Goal: Task Accomplishment & Management: Complete application form

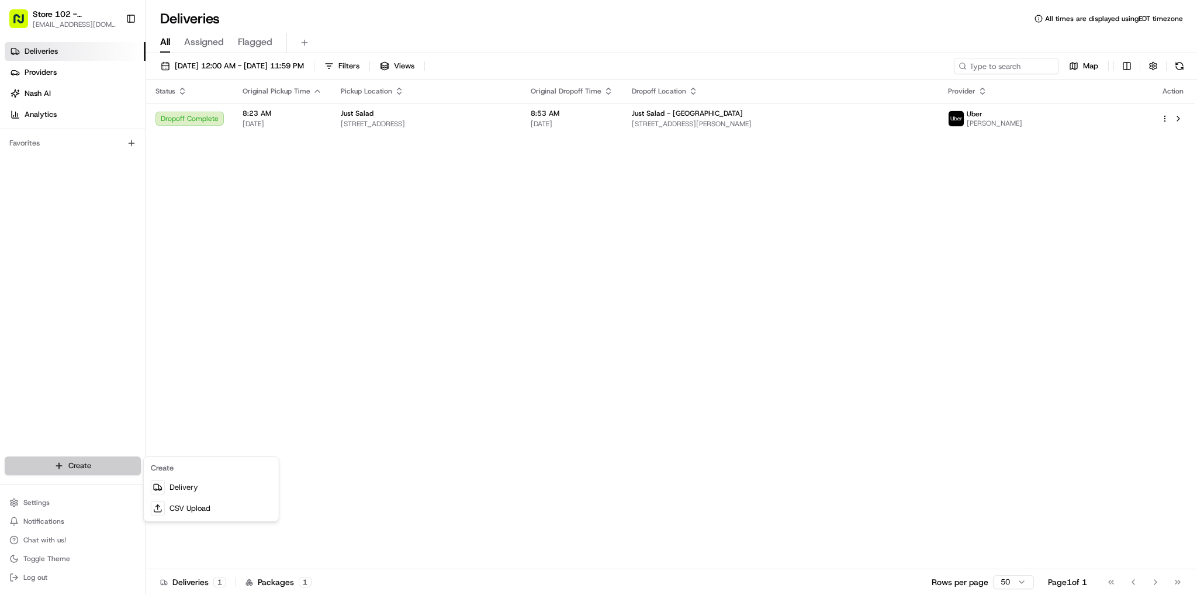
click at [116, 468] on html "Store 102 - [GEOGRAPHIC_DATA] (Just Salad) [EMAIL_ADDRESS][DOMAIN_NAME] Toggle …" at bounding box center [598, 297] width 1197 height 595
click at [186, 484] on link "Delivery" at bounding box center [211, 487] width 130 height 21
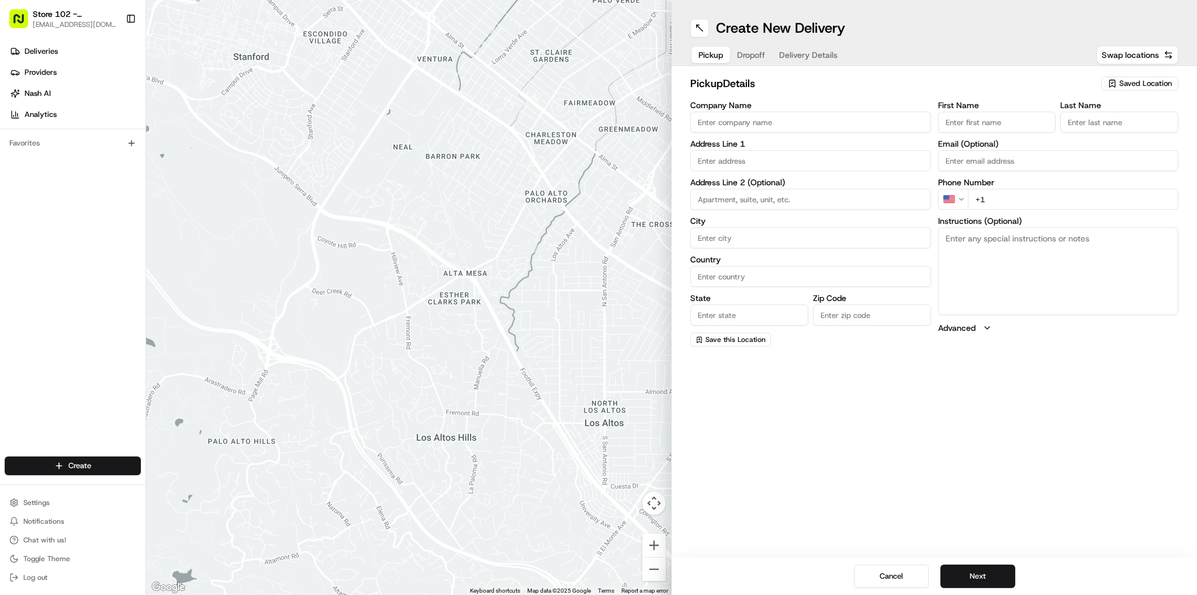
click at [759, 118] on input "Company Name" at bounding box center [810, 122] width 241 height 21
type input "Just Salad - [GEOGRAPHIC_DATA]"
type input "[STREET_ADDRESS][PERSON_NAME]"
type input "[GEOGRAPHIC_DATA]"
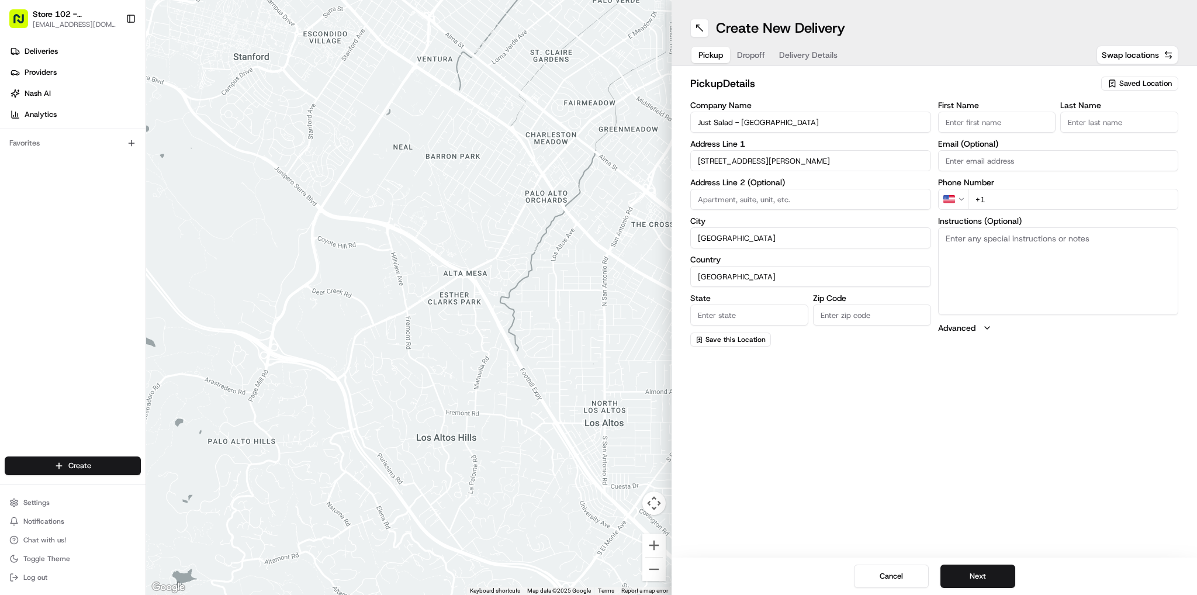
type input "MA"
type input "02141"
type input "Sneha"
type input "B"
click at [1014, 198] on input "+1" at bounding box center [1073, 199] width 211 height 21
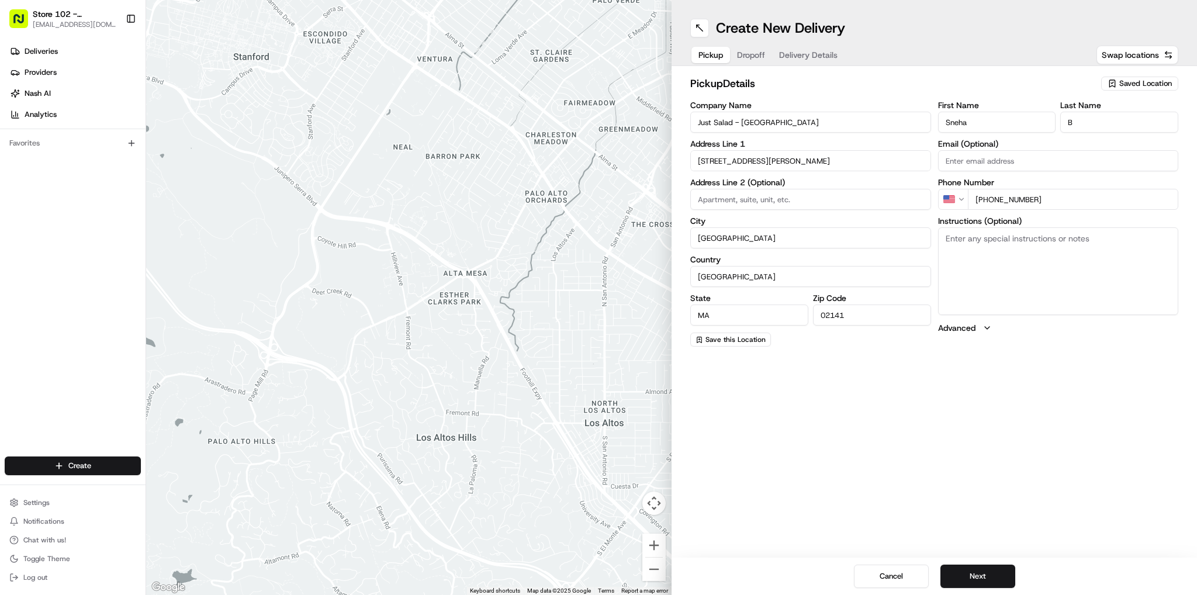
type input "[PHONE_NUMBER]"
click at [877, 492] on div "Create New Delivery Pickup Dropoff Delivery Details Swap locations pickup Detai…" at bounding box center [935, 297] width 526 height 595
click at [945, 579] on button "Next" at bounding box center [978, 576] width 75 height 23
click at [756, 127] on input "Company Name" at bounding box center [810, 122] width 241 height 21
type input "F prime capital"
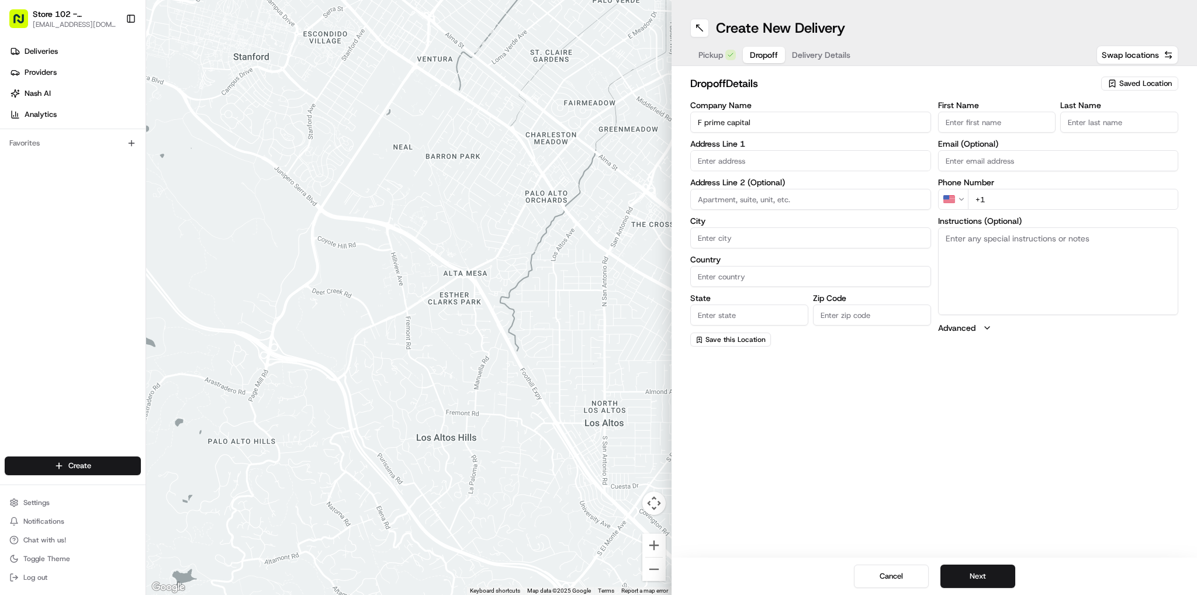
click at [769, 161] on input "text" at bounding box center [810, 160] width 241 height 21
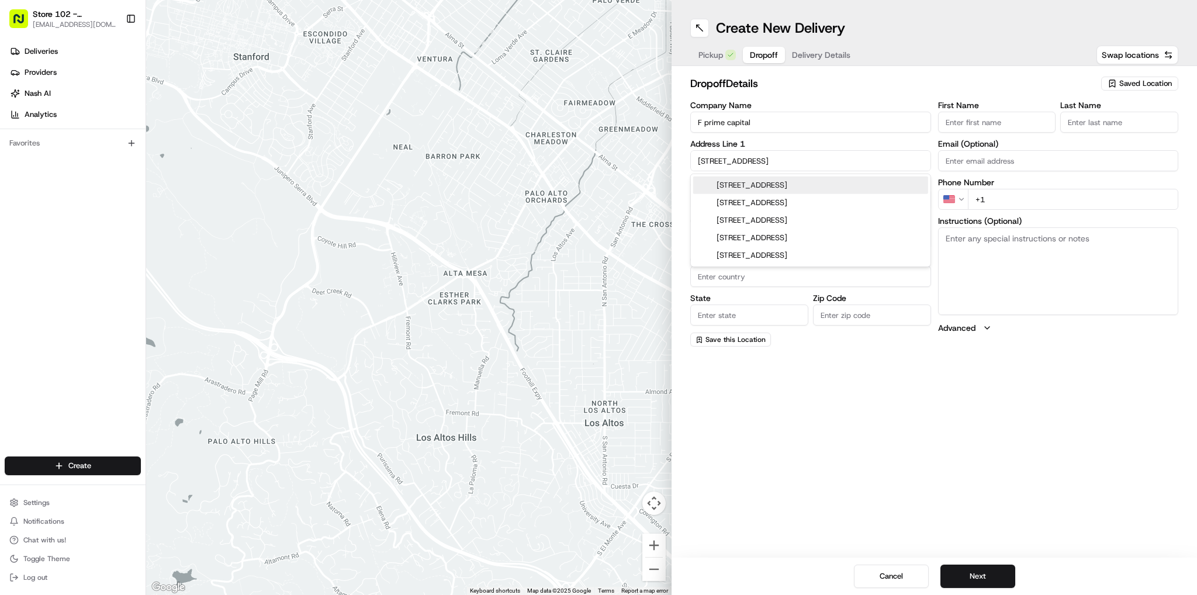
click at [744, 184] on div "[STREET_ADDRESS]" at bounding box center [810, 186] width 235 height 18
type input "[STREET_ADDRESS]"
type input "[GEOGRAPHIC_DATA]"
type input "MA"
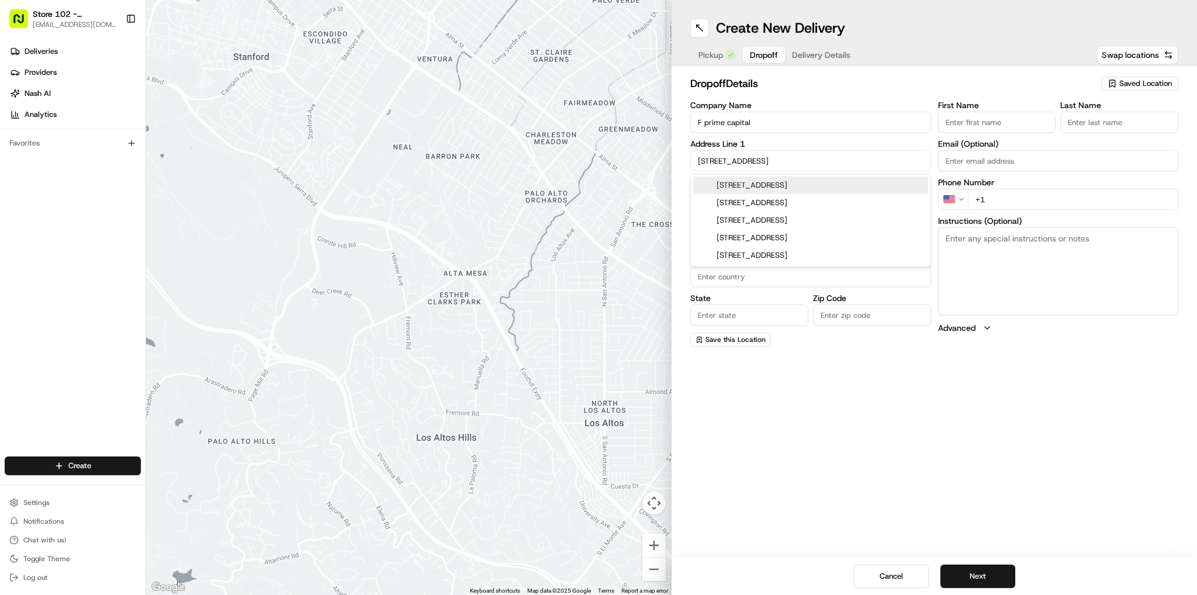
type input "02142"
type input "[STREET_ADDRESS]"
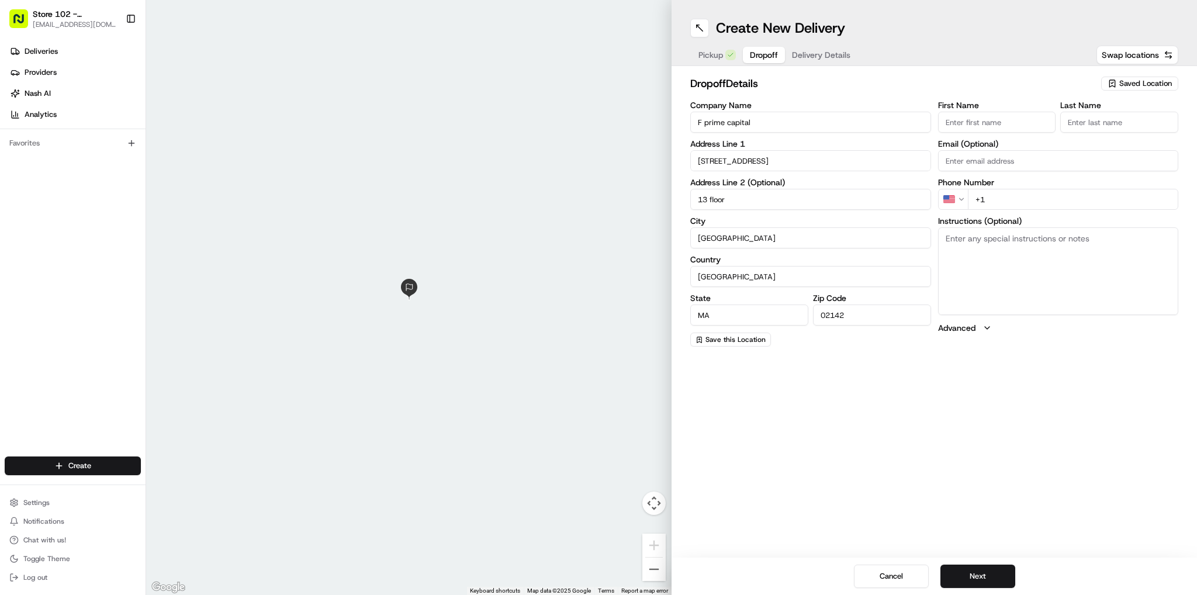
type input "13 floor"
click at [1034, 196] on input "+1" at bounding box center [1073, 199] width 211 height 21
type input "[PHONE_NUMBER]"
click at [952, 423] on div "Create New Delivery Pickup Dropoff Delivery Details Swap locations dropoff Deta…" at bounding box center [935, 297] width 526 height 595
click at [958, 125] on input "First Name" at bounding box center [997, 122] width 118 height 21
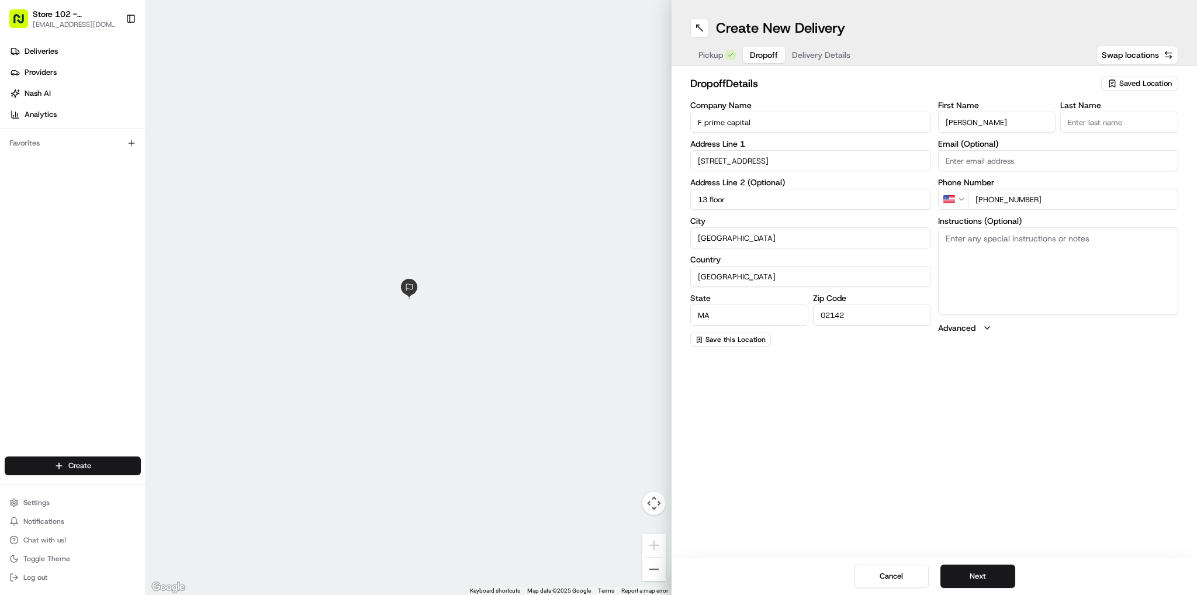
type input "[PERSON_NAME]"
click at [1132, 124] on input "Last Name" at bounding box center [1119, 122] width 118 height 21
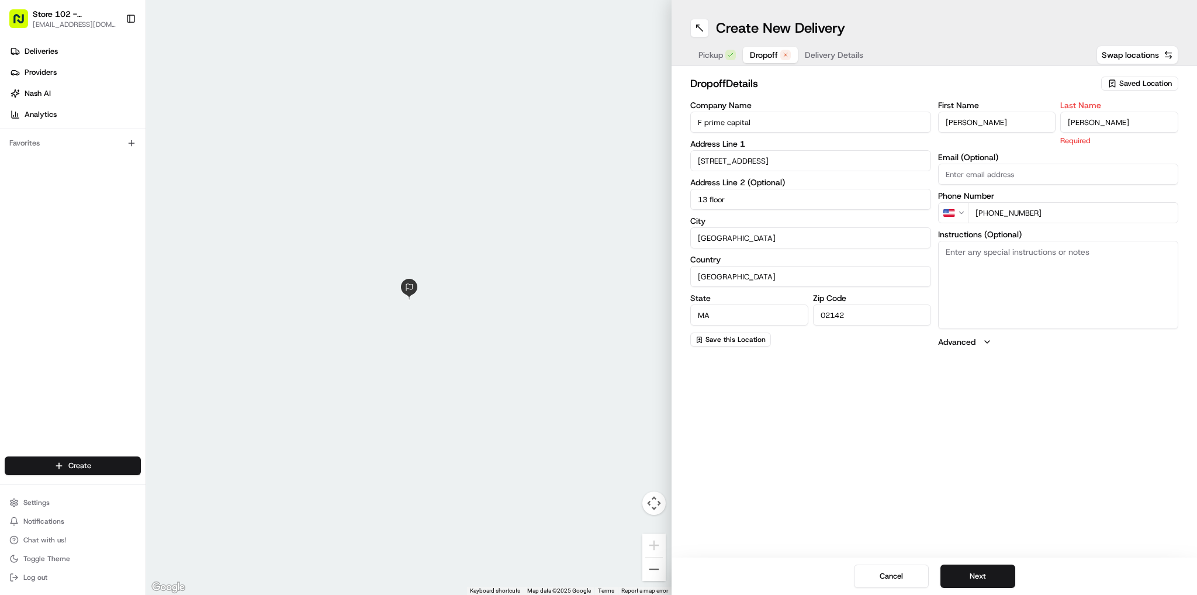
type input "[PERSON_NAME]"
click at [1019, 173] on div "First Name [PERSON_NAME] Last Name [PERSON_NAME] Email (Optional) Phone Number …" at bounding box center [1058, 224] width 241 height 246
drag, startPoint x: 917, startPoint y: 368, endPoint x: 959, endPoint y: 589, distance: 225.1
click at [915, 372] on div "Create New Delivery Pickup Dropoff Delivery Details Swap locations dropoff Deta…" at bounding box center [935, 297] width 526 height 595
click at [958, 577] on button "Next" at bounding box center [978, 576] width 75 height 23
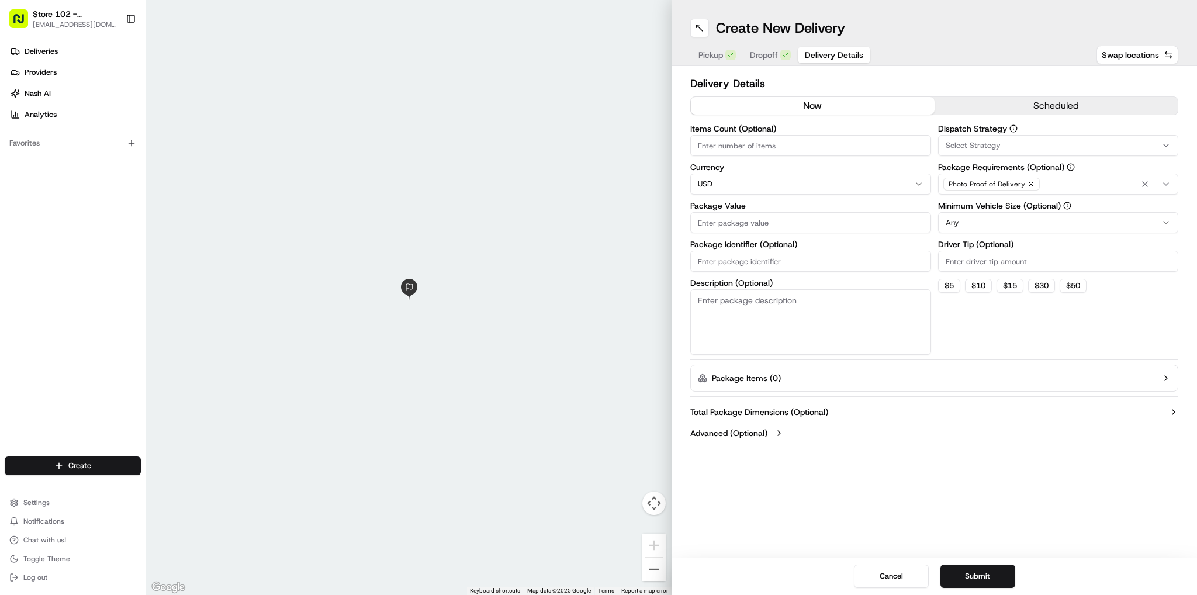
click at [796, 141] on input "Items Count (Optional)" at bounding box center [810, 145] width 241 height 21
type input "75"
click at [734, 225] on input "Package Value" at bounding box center [810, 222] width 241 height 21
type input "1500"
click at [891, 422] on div "Total Package Dimensions (Optional) Advanced (Optional)" at bounding box center [934, 423] width 488 height 42
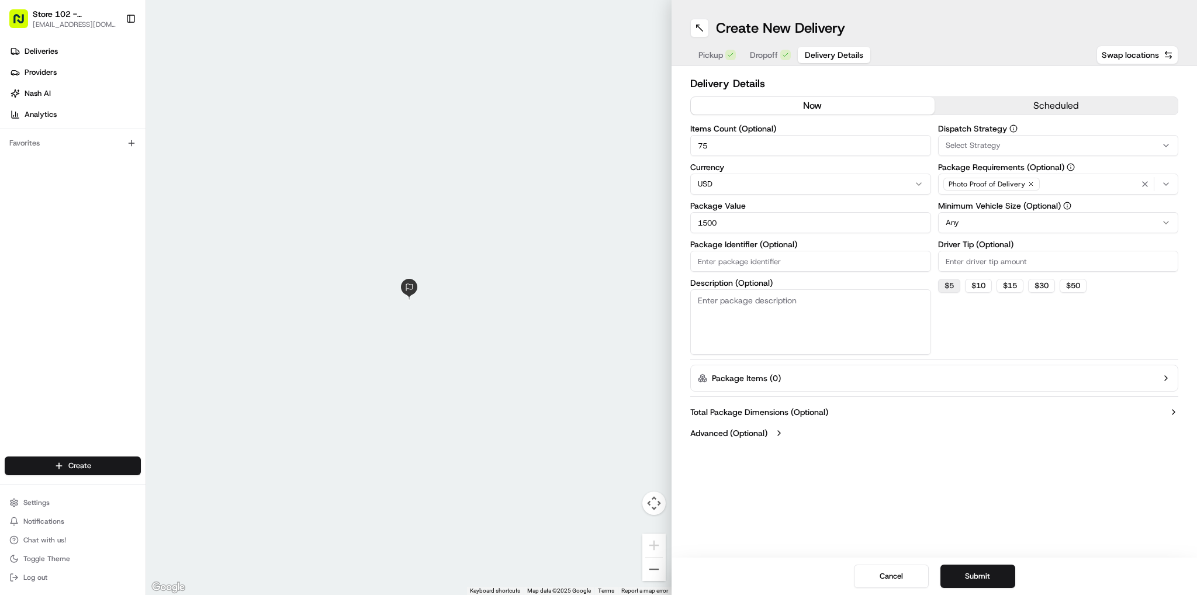
click at [952, 286] on button "$ 5" at bounding box center [949, 286] width 22 height 14
click at [976, 286] on button "$ 10" at bounding box center [978, 286] width 27 height 14
type input "10"
click at [925, 426] on div "Total Package Dimensions (Optional) Advanced (Optional)" at bounding box center [934, 423] width 488 height 42
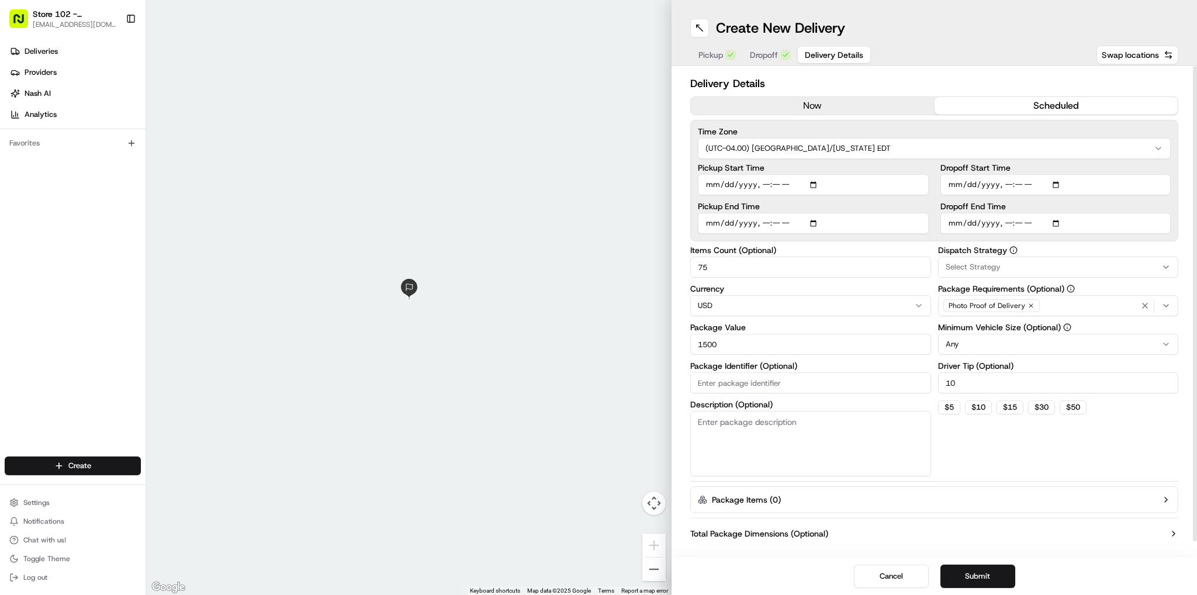
click at [1008, 103] on button "scheduled" at bounding box center [1057, 106] width 244 height 18
click at [816, 183] on input "Pickup Start Time" at bounding box center [813, 184] width 231 height 21
type input "[DATE]T10:58"
click at [1052, 186] on input "Dropoff Start Time" at bounding box center [1056, 184] width 231 height 21
click at [1058, 184] on input "Dropoff Start Time" at bounding box center [1056, 184] width 231 height 21
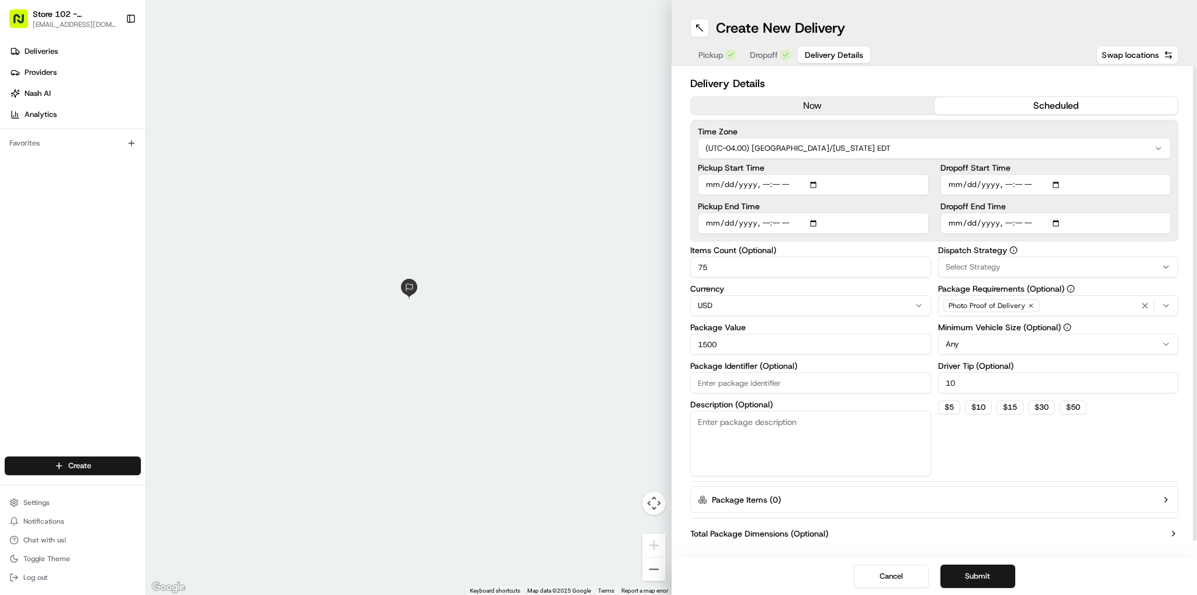
type input "[DATE]T11:25"
click at [940, 44] on div "Create New Delivery Pickup Dropoff Delivery Details Swap locations" at bounding box center [935, 33] width 526 height 66
click at [817, 222] on input "Pickup End Time" at bounding box center [813, 223] width 231 height 21
type input "[DATE]T11:05"
click at [1060, 219] on input "Dropoff End Time" at bounding box center [1056, 223] width 231 height 21
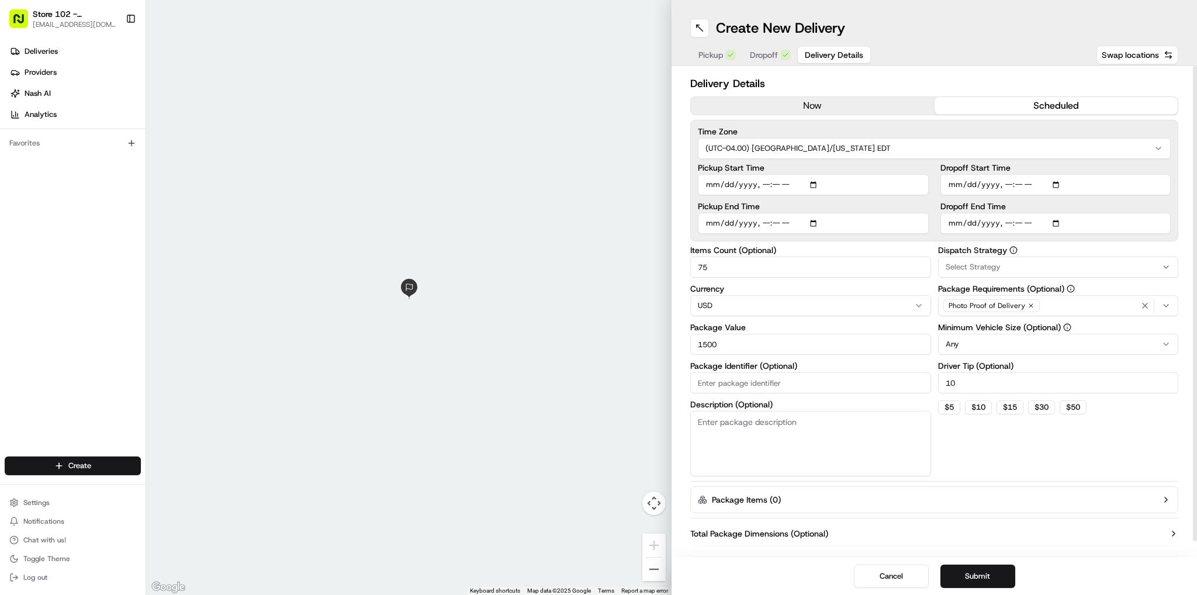
type input "[DATE]T11:35"
click at [938, 50] on div "Pickup Dropoff Delivery Details Swap locations" at bounding box center [934, 54] width 488 height 21
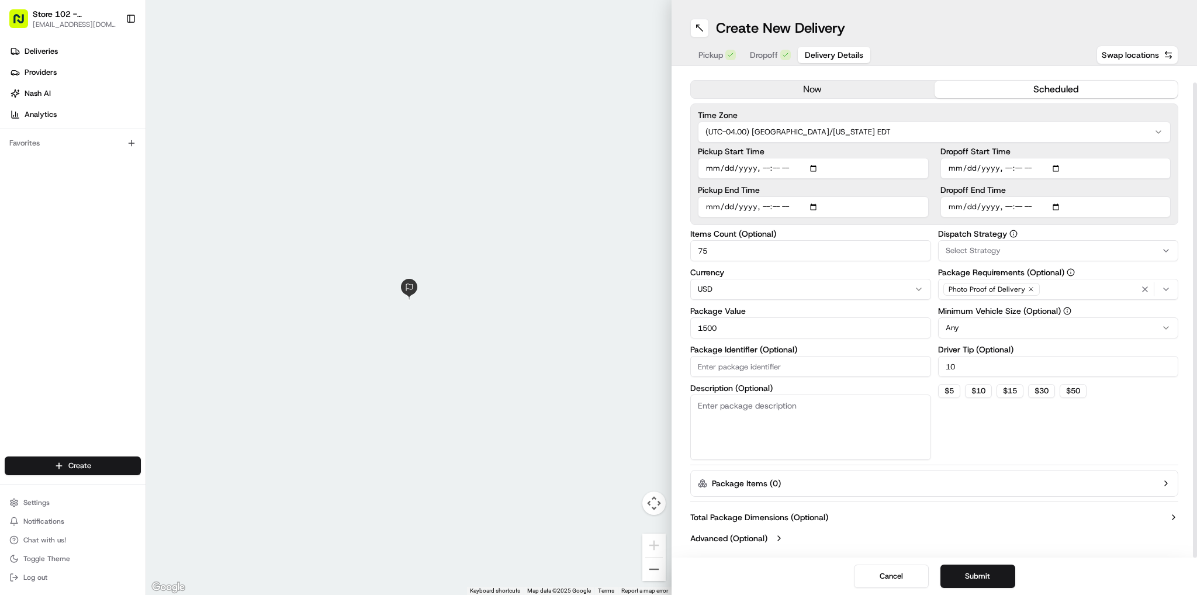
click at [796, 415] on textarea "Description (Optional)" at bounding box center [810, 427] width 241 height 65
type textarea "catering"
click at [1017, 447] on div "Dispatch Strategy Select Strategy Package Requirements (Optional) Photo Proof o…" at bounding box center [1058, 345] width 241 height 230
click at [991, 572] on button "Submit" at bounding box center [978, 576] width 75 height 23
